Goal: Navigation & Orientation: Find specific page/section

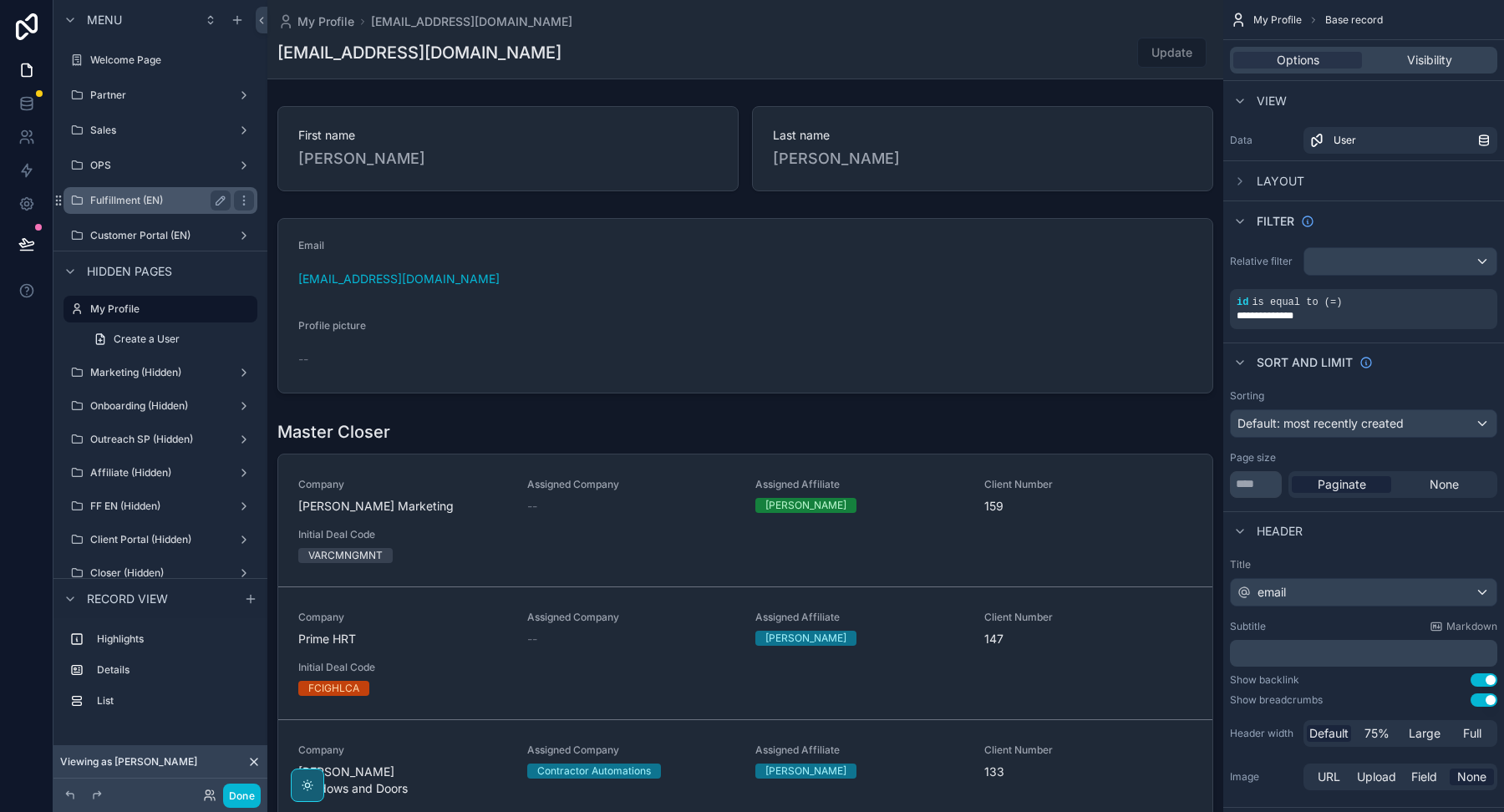
click at [173, 192] on div "Fulfillment (EN)" at bounding box center [160, 200] width 141 height 20
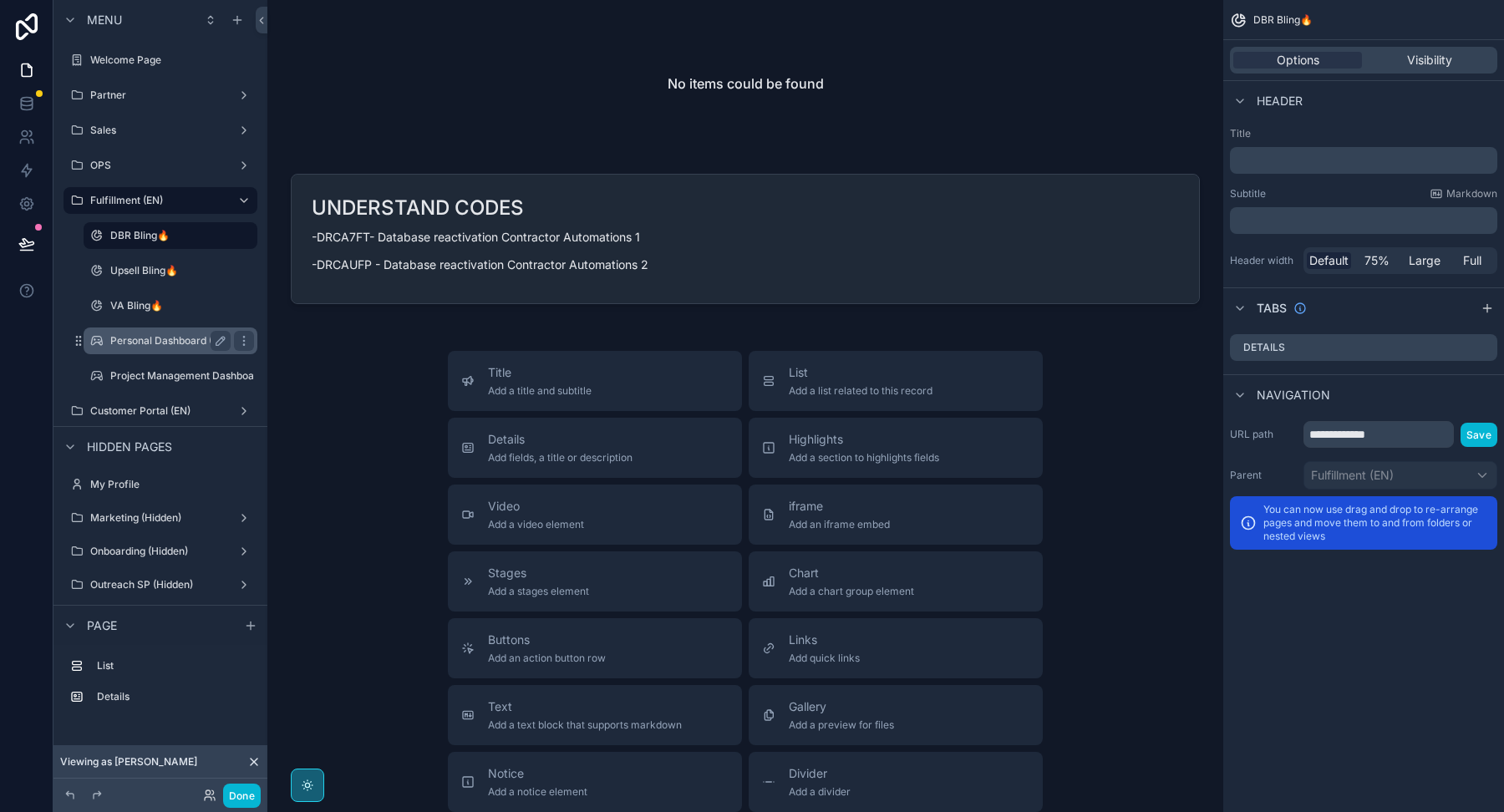
click at [167, 341] on label "Personal Dashboard (IN-H FF.)" at bounding box center [183, 340] width 145 height 13
